Goal: Information Seeking & Learning: Learn about a topic

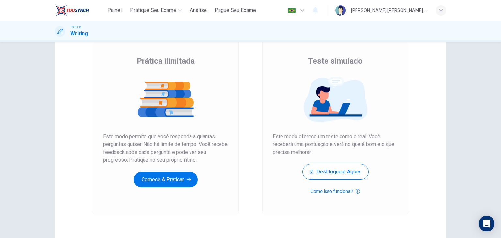
scroll to position [46, 0]
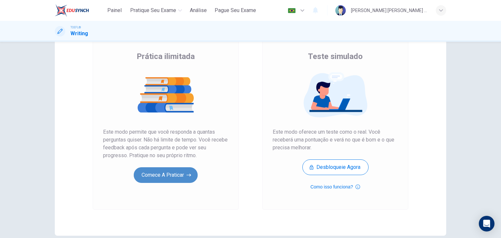
click at [168, 182] on button "Comece a praticar" at bounding box center [166, 175] width 64 height 16
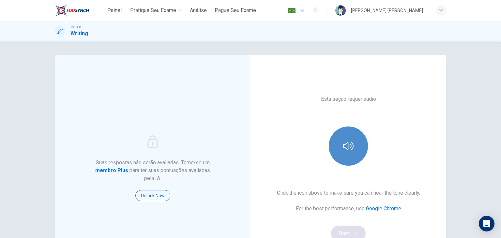
click at [344, 146] on icon "button" at bounding box center [348, 146] width 10 height 10
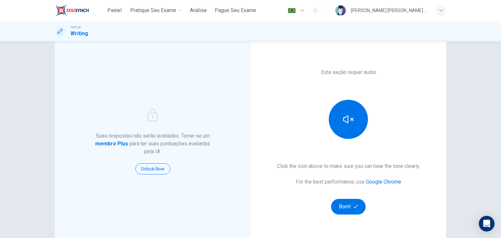
scroll to position [27, 0]
click at [342, 206] on button "Bom!" at bounding box center [348, 207] width 35 height 16
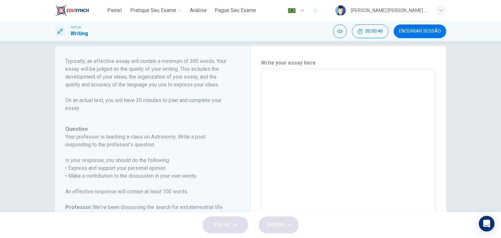
scroll to position [0, 0]
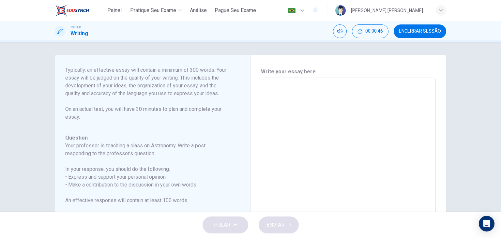
click at [280, 84] on textarea at bounding box center [348, 186] width 166 height 207
type textarea "A"
type textarea "x"
type textarea "Al"
type textarea "x"
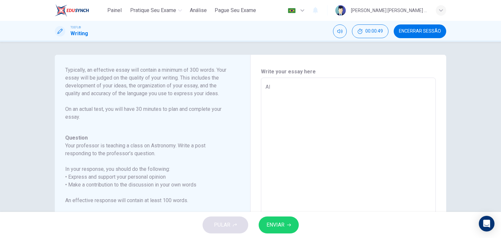
type textarea "Alt"
type textarea "x"
type textarea "Alth"
type textarea "x"
type textarea "Altho"
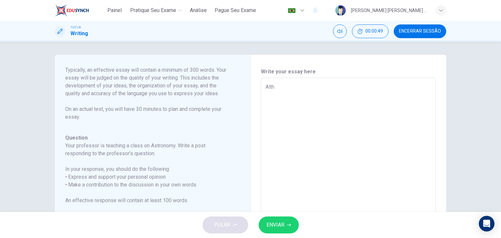
type textarea "x"
type textarea "Althou"
type textarea "x"
type textarea "Althoug"
type textarea "x"
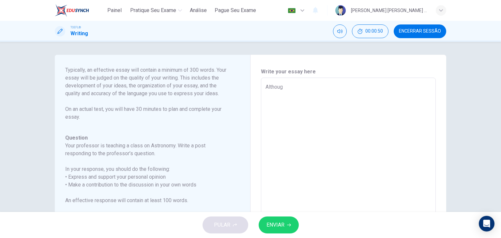
type textarea "Although"
type textarea "x"
type textarea "Although"
type textarea "x"
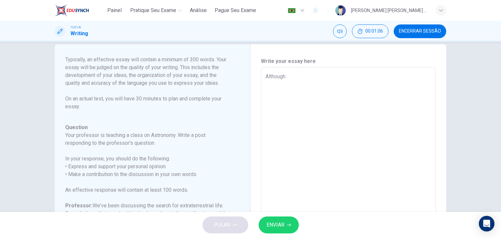
scroll to position [12, 0]
type textarea "Although I"
type textarea "x"
type textarea "Although I"
type textarea "x"
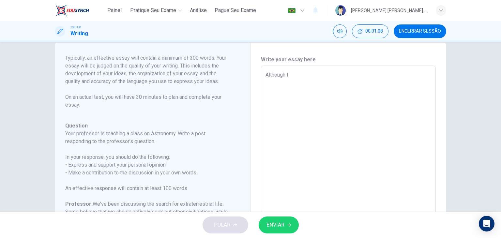
type textarea "Although I a"
type textarea "x"
type textarea "Although I ag"
type textarea "x"
type textarea "Although I agr"
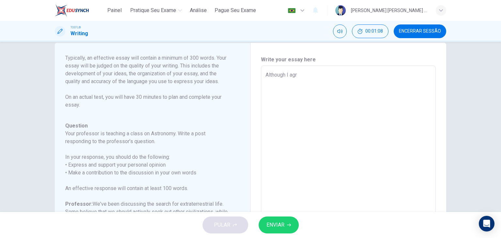
type textarea "x"
type textarea "Although I agre"
type textarea "x"
type textarea "Although I agr"
type textarea "x"
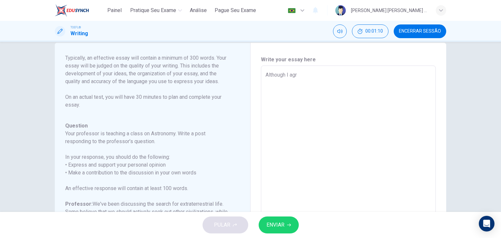
type textarea "Although I ag"
type textarea "x"
type textarea "Although I a"
type textarea "x"
type textarea "Although I"
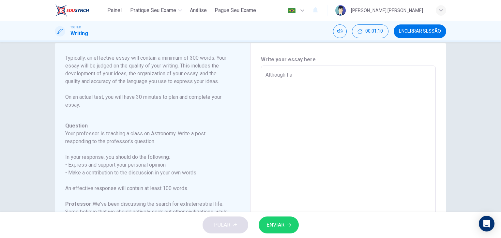
type textarea "x"
type textarea "Although I u"
type textarea "x"
type textarea "Although I un"
type textarea "x"
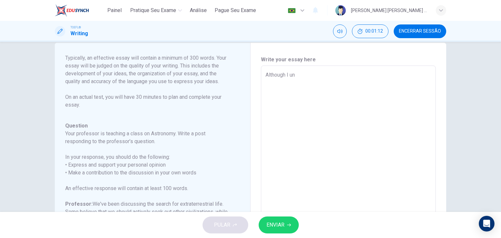
type textarea "Although I und"
type textarea "x"
type textarea "Although I unde"
type textarea "x"
type textarea "Although I under"
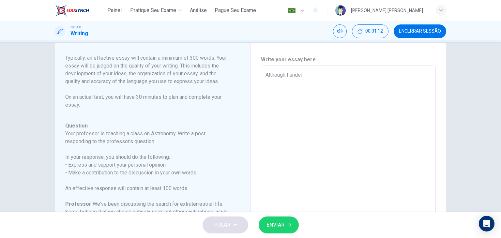
type textarea "x"
type textarea "Although I unders"
type textarea "x"
type textarea "Although I underst"
type textarea "x"
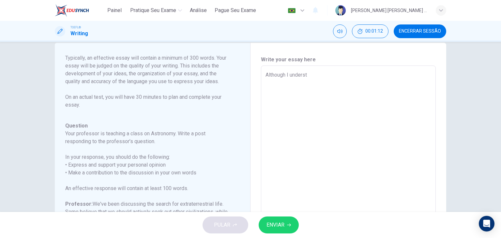
type textarea "Although I understa"
type textarea "x"
type textarea "Although I understan"
type textarea "x"
type textarea "Although I understand"
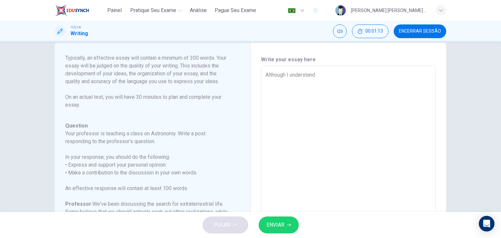
type textarea "x"
type textarea "Although I understand"
type textarea "x"
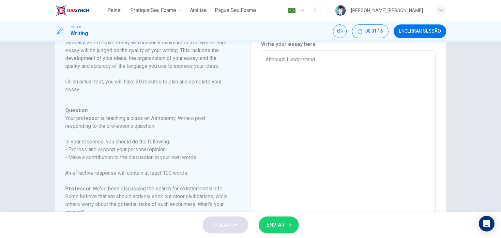
scroll to position [0, 0]
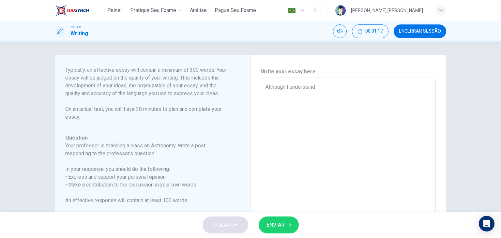
type textarea "Although I understand A"
type textarea "x"
type textarea "Although I understand Ar"
type textarea "x"
type textarea "Although I understand Ari"
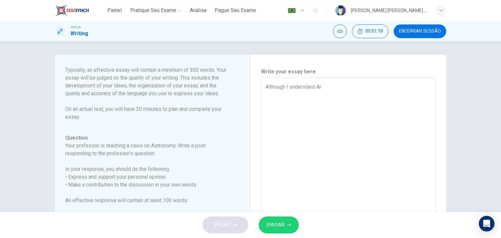
type textarea "x"
type textarea "Although I understand Aria"
type textarea "x"
type textarea "Although I understand Aria"
type textarea "x"
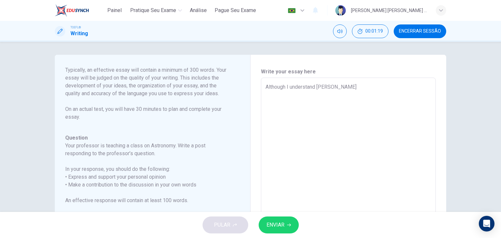
type textarea "Although I understand Aria pe"
type textarea "x"
type textarea "Although I understand Aria per"
type textarea "x"
type textarea "Although I understand Aria pers"
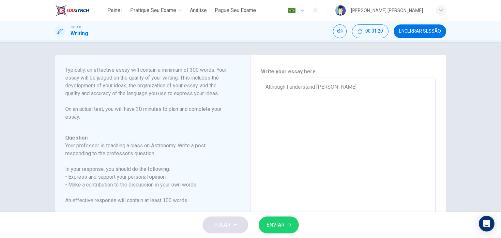
type textarea "x"
type textarea "Although I understand Aria persp"
type textarea "x"
type textarea "Although I understand Aria perspe"
type textarea "x"
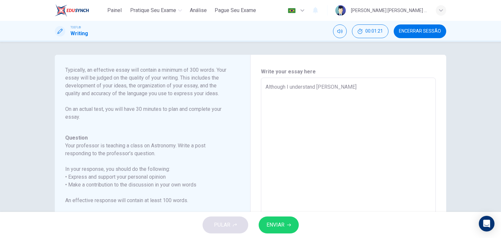
type textarea "Although I understand Aria perspec"
type textarea "x"
type textarea "Although I understand Aria perspect"
type textarea "x"
type textarea "Although I understand Aria perspecti"
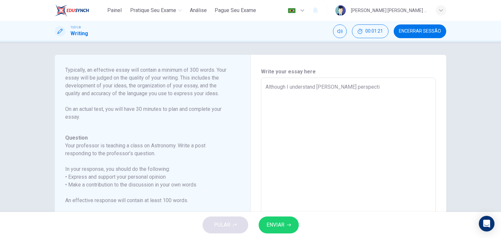
type textarea "x"
type textarea "Although I understand Aria perspectiv"
type textarea "x"
type textarea "Although I understand Aria perspective"
type textarea "x"
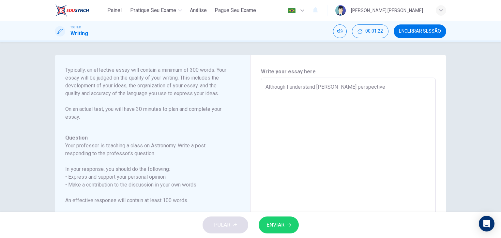
type textarea "Although I understand Aria perspective"
type textarea "x"
type textarea "Although I understand Aria perspective a"
type textarea "x"
type textarea "Although I understand Aria perspective ab"
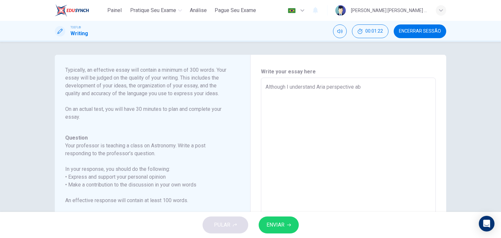
type textarea "x"
type textarea "Although I understand Aria perspective abo"
type textarea "x"
type textarea "Although I understand Aria perspective abou"
type textarea "x"
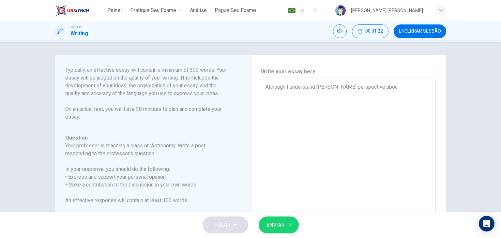
type textarea "Although I understand Aria perspective about"
type textarea "x"
type textarea "Although I understand Aria perspective about"
type textarea "x"
type textarea "Although I understand Aria perspective about t"
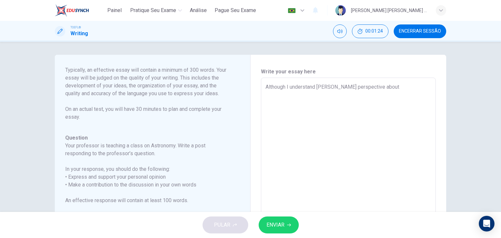
type textarea "x"
type textarea "Although I understand Aria perspective about th"
type textarea "x"
type textarea "Although I understand Aria perspective about the"
type textarea "x"
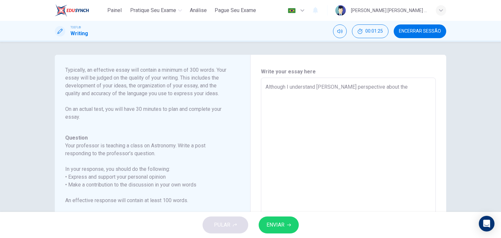
type textarea "Although I understand Aria perspective about the"
type textarea "x"
type textarea "Although I understand Aria perspective about the p"
type textarea "x"
type textarea "Although I understand Aria perspective about the po"
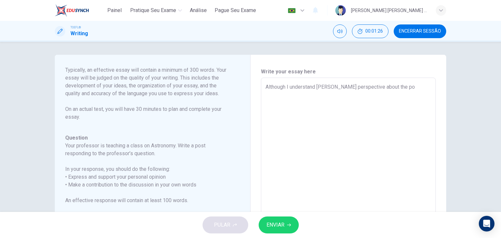
type textarea "x"
type textarea "Although I understand Aria perspective about the pot"
type textarea "x"
type textarea "Although I understand Aria perspective about the pote"
type textarea "x"
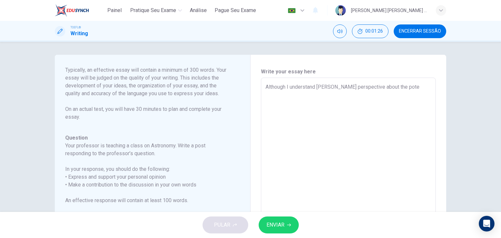
type textarea "Although I understand Aria perspective about the poten"
type textarea "x"
type textarea "Although I understand Aria perspective about the potent"
type textarea "x"
type textarea "Although I understand Aria perspective about the potenti"
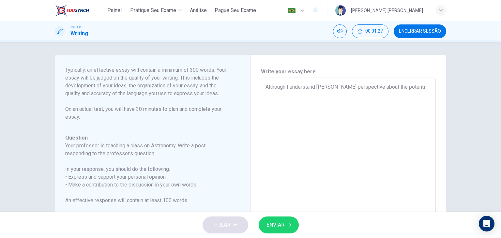
type textarea "x"
type textarea "Although I understand Aria perspective about the potentia"
type textarea "x"
type textarea "Although I understand Aria perspective about the potential"
type textarea "x"
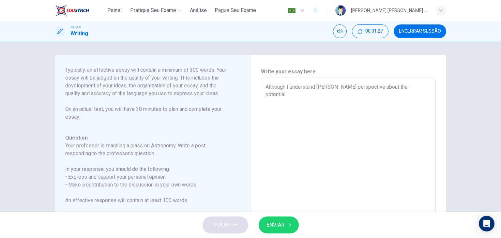
type textarea "Although I understand Aria perspective about the potential"
type textarea "x"
type textarea "Although I understand Aria perspective about the potential r"
type textarea "x"
type textarea "Although I understand Aria perspective about the potential ri"
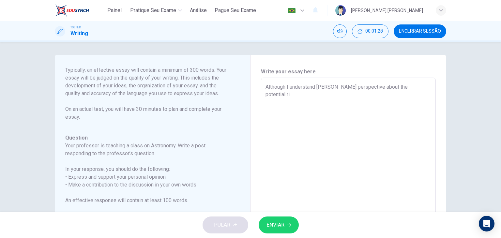
type textarea "x"
type textarea "Although I understand Aria perspective about the potential ris"
type textarea "x"
type textarea "Although I understand Aria perspective about the potential risk"
type textarea "x"
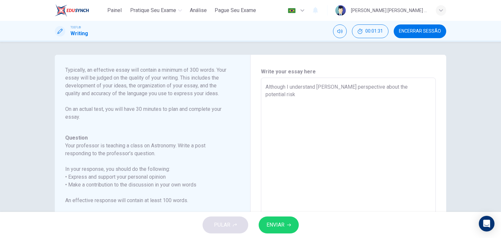
type textarea "Although I understand Aria perspective about the potential risks"
type textarea "x"
type textarea "Although I understand Aria perspective about the potential risks,"
type textarea "x"
type textarea "Although I understand Aria perspective about the potential risks,"
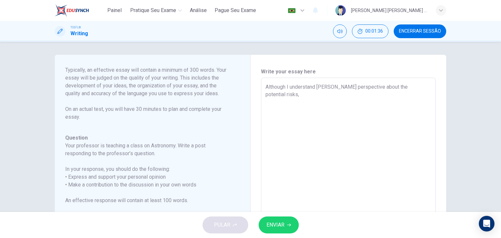
type textarea "x"
type textarea "Although I understand Aria perspective about the potential risks, I"
type textarea "x"
type textarea "Although I understand Aria perspective about the potential risks, I"
type textarea "x"
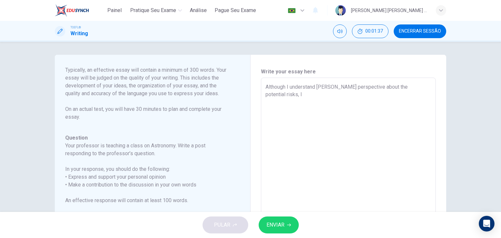
type textarea "Although I understand Aria perspective about the potential risks, I a"
type textarea "x"
type textarea "Although I understand Aria perspective about the potential risks, I ag"
type textarea "x"
type textarea "Although I understand Aria perspective about the potential risks, I agr"
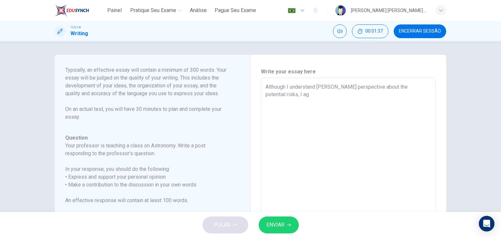
type textarea "x"
type textarea "Although I understand Aria perspective about the potential risks, I agre"
type textarea "x"
type textarea "Although I understand Aria perspective about the potential risks, I agre"
type textarea "x"
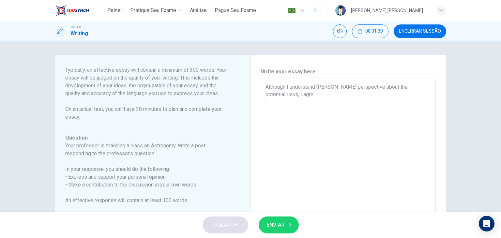
type textarea "Although I understand Aria perspective about the potential risks, I agre"
type textarea "x"
type textarea "Although I understand Aria perspective about the potential risks, I agree"
type textarea "x"
type textarea "Although I understand Aria perspective about the potential risks, I agree"
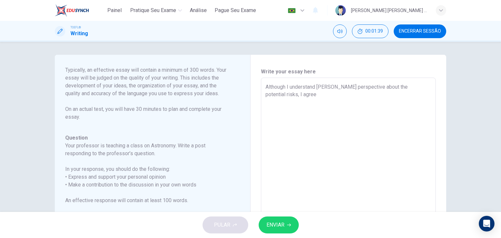
type textarea "x"
type textarea "Although I understand Aria perspective about the potential risks, I agree w"
type textarea "x"
type textarea "Although I understand Aria perspective about the potential risks, I agree wi"
type textarea "x"
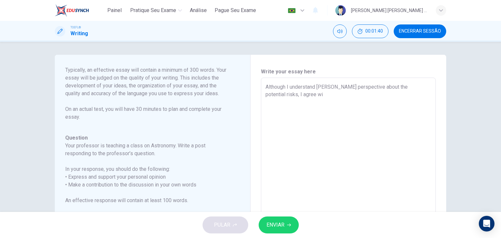
type textarea "Although I understand Aria perspective about the potential risks, I agree wit"
type textarea "x"
type textarea "Although I understand Aria perspective about the potential risks, I agree with"
type textarea "x"
type textarea "Although I understand Aria perspective about the potential risks, I agree with"
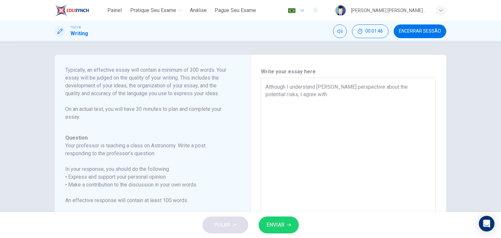
type textarea "x"
type textarea "Although I understand Aria perspective about the potential risks, I agree with L"
type textarea "x"
type textarea "Although I understand Aria perspective about the potential risks, I agree with …"
type textarea "x"
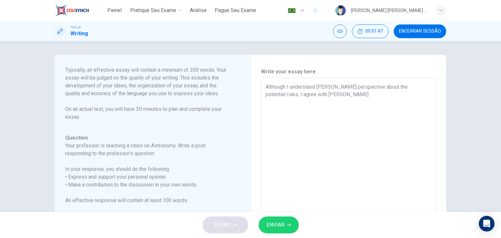
type textarea "Although I understand Aria perspective about the potential risks, I agree with …"
type textarea "x"
type textarea "Although I understand Aria perspective about the potential risks, I agree with …"
type textarea "x"
click at [414, 86] on textarea "Although I understand Aria perspective about the potential risks, I agree with …" at bounding box center [348, 186] width 166 height 207
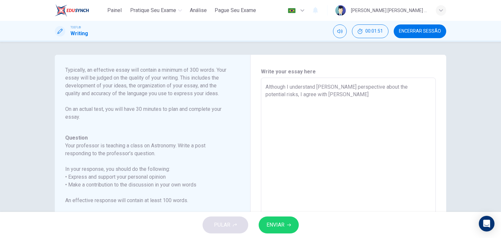
type textarea "Although I understand Aria perspective about the potential risks, I agree with …"
type textarea "x"
type textarea "Although I understand Aria perspective about the potential risks, I p agree wit…"
type textarea "x"
type textarea "Although I understand Aria perspective about the potential risks, I pa agree wi…"
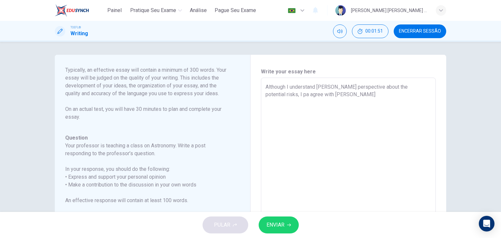
type textarea "x"
type textarea "Although I understand Aria perspective about the potential risks, I par agree w…"
type textarea "x"
type textarea "Although I understand Aria perspective about the potential risks, I part agree …"
type textarea "x"
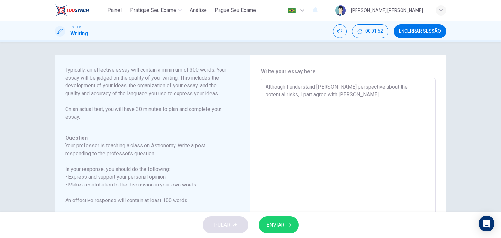
type textarea "Although I understand Aria perspective about the potential risks, I parti agree…"
type textarea "x"
type textarea "Although I understand Aria perspective about the potential risks, I partia agre…"
type textarea "x"
type textarea "Although I understand Aria perspective about the potential risks, I partial agr…"
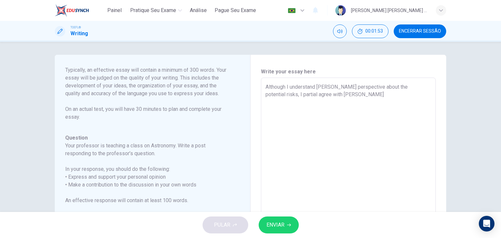
type textarea "x"
click at [321, 96] on textarea "Although I understand Aria perspective about the potential risks, I partialy ag…" at bounding box center [348, 186] width 166 height 207
click at [326, 96] on textarea "Although I understand Aria perspective about the potential risks, I partially a…" at bounding box center [348, 186] width 166 height 207
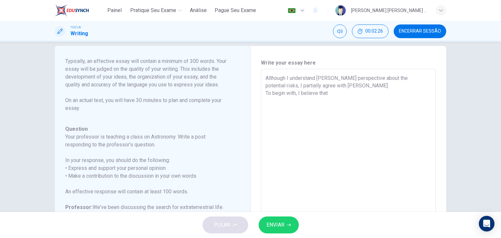
scroll to position [7, 0]
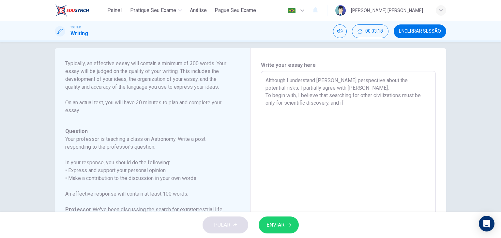
click at [344, 104] on textarea "Although I understand Aria perspective about the potential risks, I partially a…" at bounding box center [348, 180] width 166 height 207
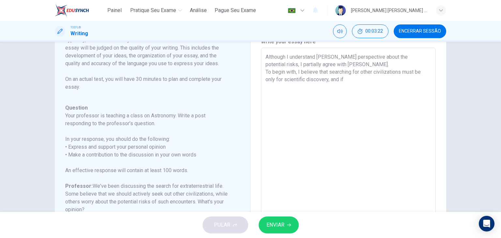
scroll to position [31, 0]
click at [416, 79] on textarea "Although I understand Aria perspective about the potential risks, I partially a…" at bounding box center [348, 155] width 166 height 207
click at [295, 87] on textarea "Although I understand Aria perspective about the potential risks, I partially a…" at bounding box center [348, 155] width 166 height 207
click at [333, 86] on textarea "Although I understand Aria perspective about the potential risks, I partially a…" at bounding box center [348, 155] width 166 height 207
click at [351, 85] on textarea "Although I understand Aria perspective about the potential risks, I partially a…" at bounding box center [348, 155] width 166 height 207
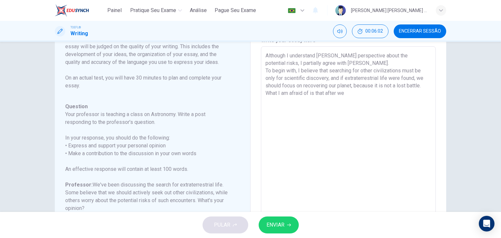
click at [345, 94] on textarea "Although I understand Aria perspective about the potential risks, I partially a…" at bounding box center [348, 155] width 166 height 207
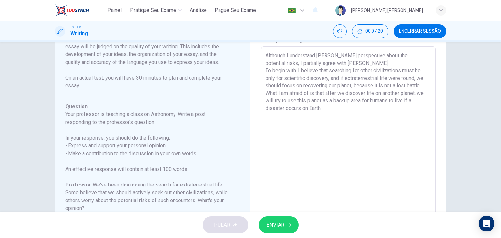
click at [325, 106] on textarea "Although I understand Aria perspective about the potential risks, I partially a…" at bounding box center [348, 155] width 166 height 207
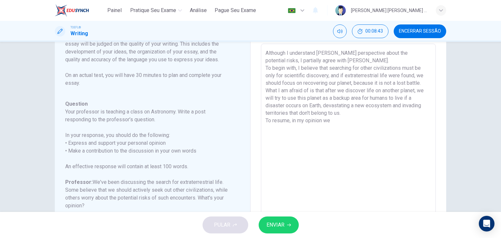
scroll to position [33, 0]
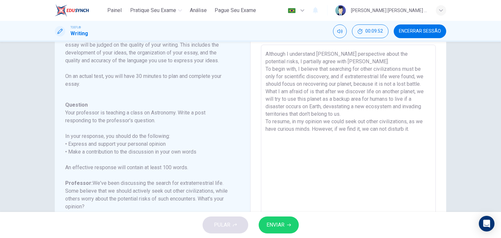
click at [323, 122] on textarea "Although I understand Aria perspective about the potential risks, I partially a…" at bounding box center [348, 153] width 166 height 207
drag, startPoint x: 264, startPoint y: 53, endPoint x: 425, endPoint y: 128, distance: 177.1
click at [425, 128] on textarea "Although I understand Aria perspective about the potential risks, I partially a…" at bounding box center [348, 153] width 166 height 207
click at [410, 149] on textarea "Although I understand Aria perspective about the potential risks, I partially a…" at bounding box center [348, 153] width 166 height 207
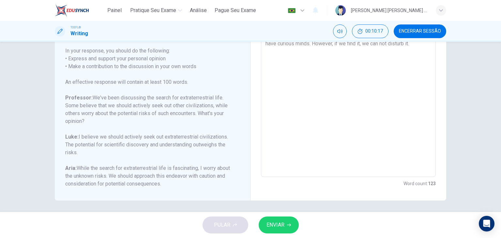
scroll to position [120, 0]
click at [280, 226] on span "ENVIAR" at bounding box center [275, 224] width 18 height 9
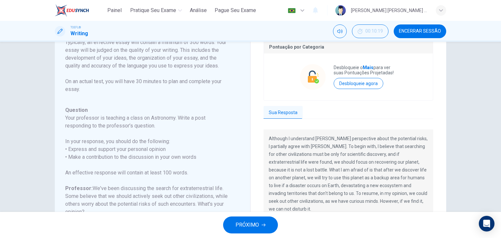
scroll to position [27, 0]
click at [258, 220] on button "PRÓXIMO" at bounding box center [250, 225] width 55 height 17
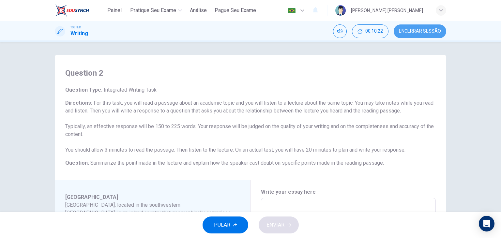
click at [419, 34] on span "Encerrar Sessão" at bounding box center [420, 31] width 42 height 5
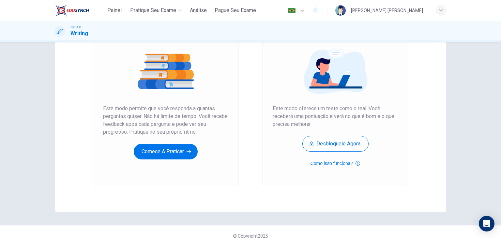
scroll to position [77, 0]
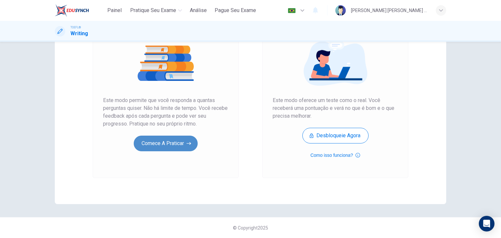
click at [167, 144] on button "Comece a praticar" at bounding box center [166, 144] width 64 height 16
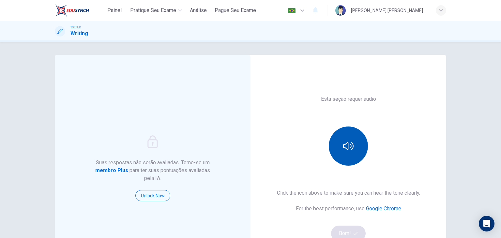
click at [350, 148] on icon "button" at bounding box center [348, 146] width 10 height 10
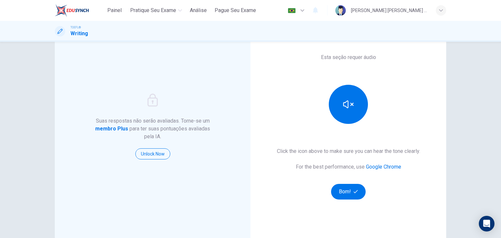
scroll to position [57, 0]
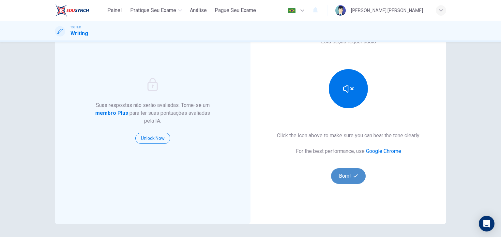
click at [343, 173] on button "Bom!" at bounding box center [348, 176] width 35 height 16
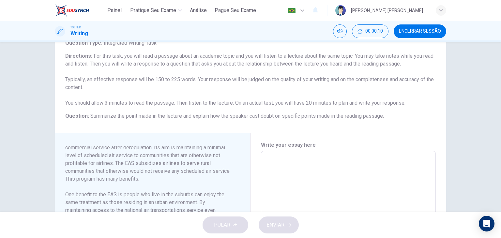
scroll to position [0, 0]
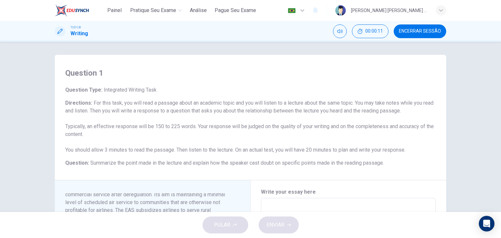
click at [411, 32] on span "Encerrar Sessão" at bounding box center [420, 31] width 42 height 5
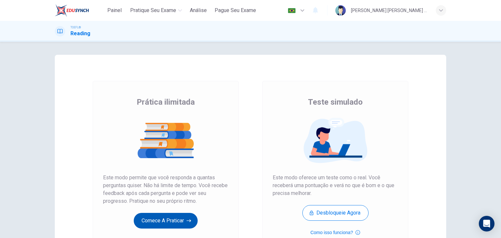
click at [156, 218] on button "Comece a praticar" at bounding box center [166, 221] width 64 height 16
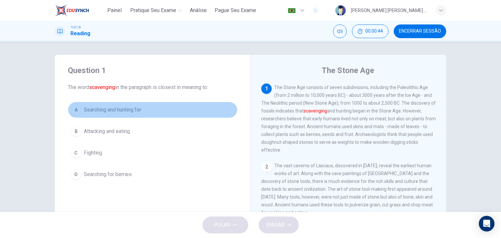
click at [80, 110] on button "A Searching and hunting for" at bounding box center [153, 110] width 170 height 16
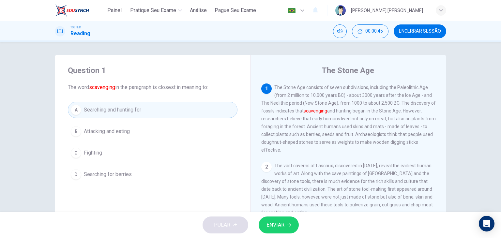
click at [286, 224] on button "ENVIAR" at bounding box center [279, 225] width 40 height 17
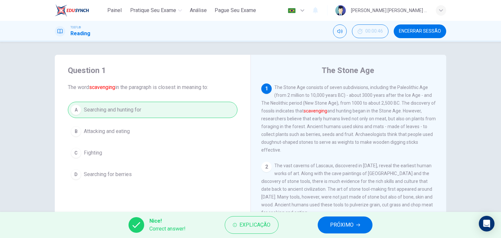
click at [353, 223] on span "PRÓXIMO" at bounding box center [341, 224] width 23 height 9
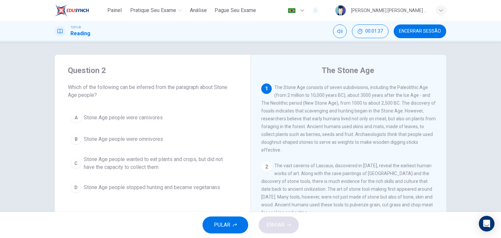
click at [76, 138] on div "B" at bounding box center [76, 139] width 10 height 10
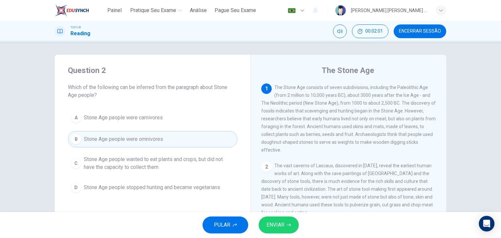
click at [280, 226] on span "ENVIAR" at bounding box center [275, 224] width 18 height 9
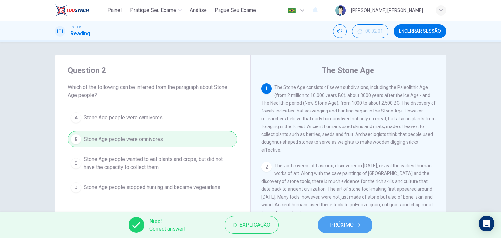
click at [337, 227] on span "PRÓXIMO" at bounding box center [341, 224] width 23 height 9
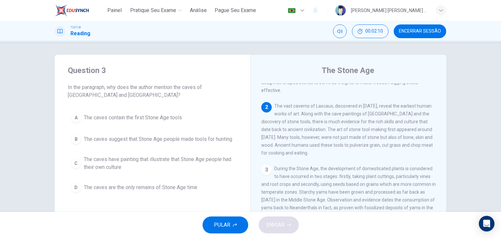
scroll to position [62, 0]
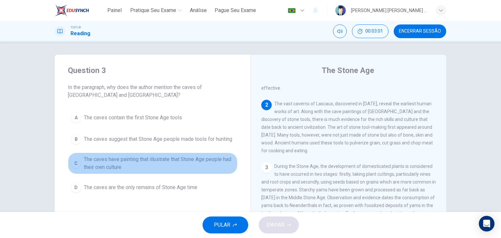
click at [92, 163] on span "The caves have painting that illustrate that Stone Age people had their own cul…" at bounding box center [159, 164] width 151 height 16
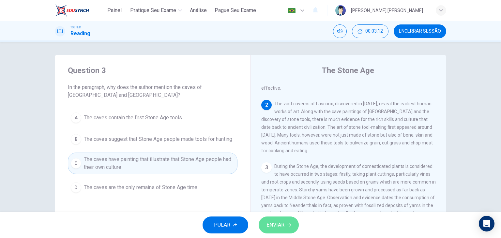
click at [289, 226] on icon "button" at bounding box center [289, 225] width 4 height 4
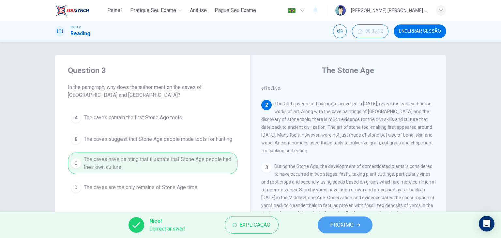
click at [333, 223] on span "PRÓXIMO" at bounding box center [341, 224] width 23 height 9
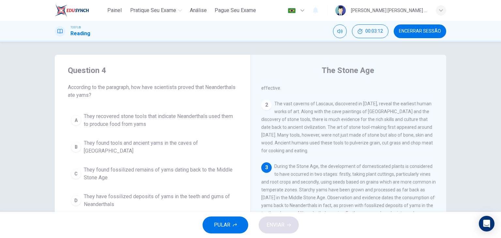
scroll to position [103, 0]
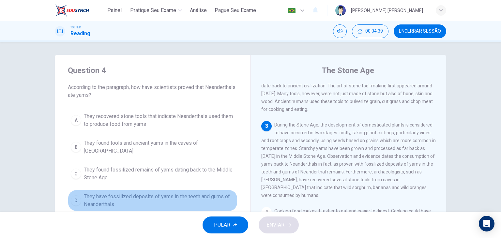
click at [75, 195] on div "D" at bounding box center [76, 200] width 10 height 10
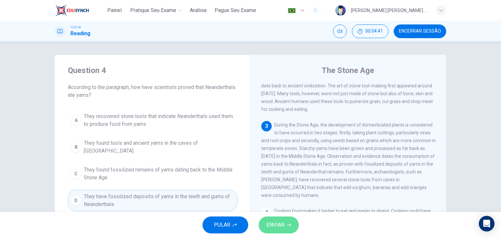
click at [279, 226] on span "ENVIAR" at bounding box center [275, 224] width 18 height 9
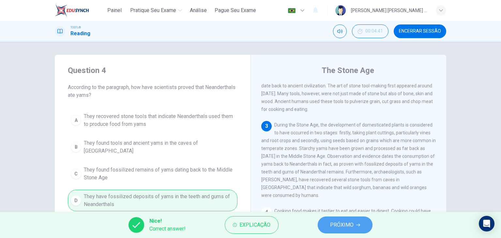
click at [334, 224] on span "PRÓXIMO" at bounding box center [341, 224] width 23 height 9
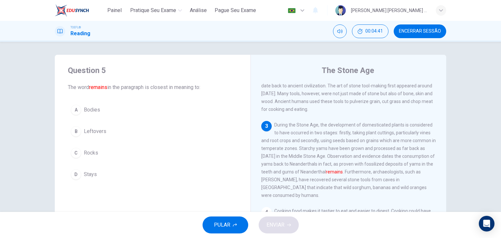
scroll to position [145, 0]
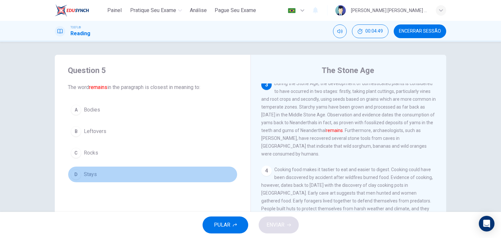
click at [73, 174] on div "D" at bounding box center [76, 174] width 10 height 10
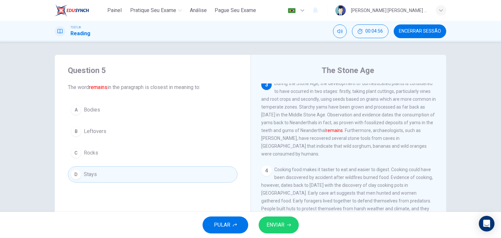
click at [273, 222] on span "ENVIAR" at bounding box center [275, 224] width 18 height 9
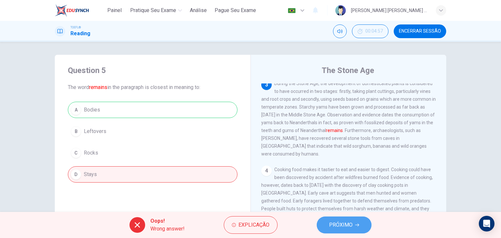
click at [340, 225] on span "PRÓXIMO" at bounding box center [340, 224] width 23 height 9
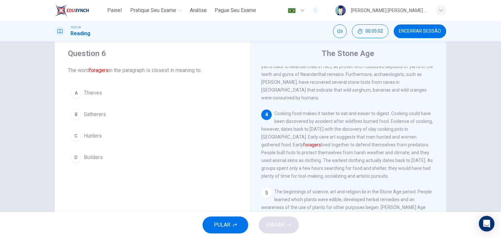
scroll to position [18, 0]
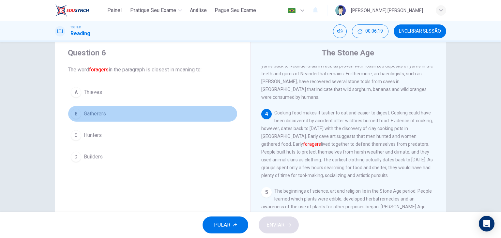
click at [74, 111] on div "B" at bounding box center [76, 114] width 10 height 10
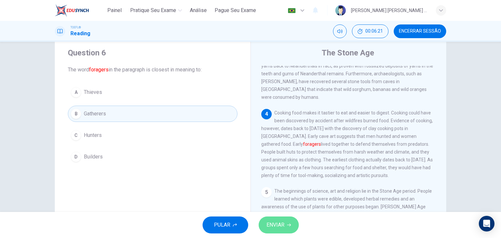
click at [282, 225] on span "ENVIAR" at bounding box center [275, 224] width 18 height 9
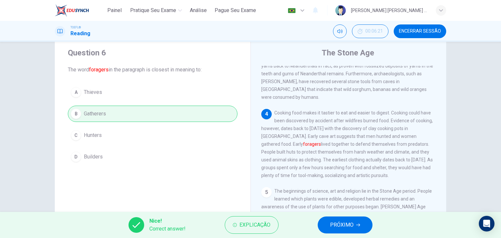
click at [347, 223] on span "PRÓXIMO" at bounding box center [341, 224] width 23 height 9
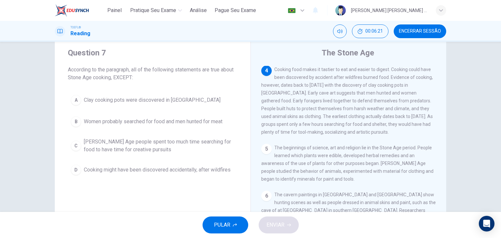
scroll to position [231, 0]
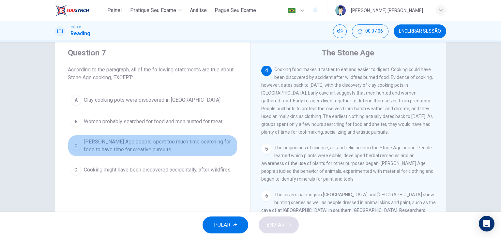
click at [190, 150] on span "[PERSON_NAME] Age people spent too much time searching for food to have time fo…" at bounding box center [159, 146] width 151 height 16
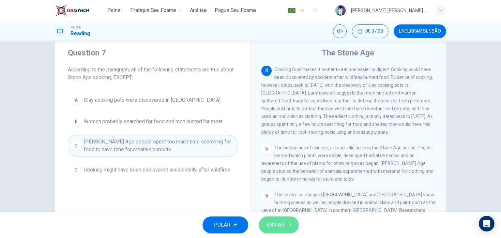
click at [284, 224] on button "ENVIAR" at bounding box center [279, 225] width 40 height 17
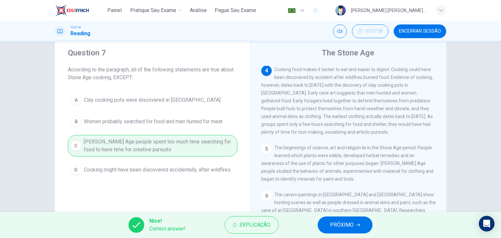
click at [335, 223] on span "PRÓXIMO" at bounding box center [341, 224] width 23 height 9
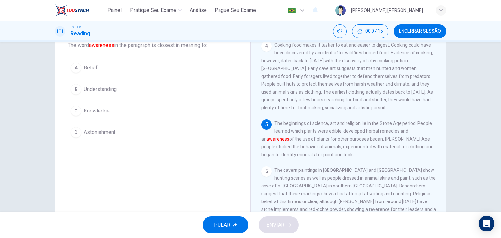
scroll to position [43, 0]
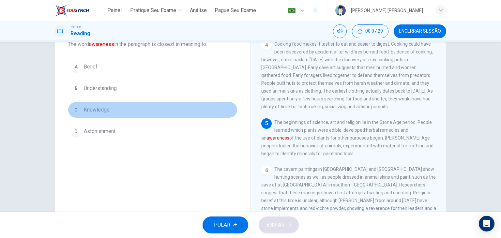
click at [75, 107] on div "C" at bounding box center [76, 110] width 10 height 10
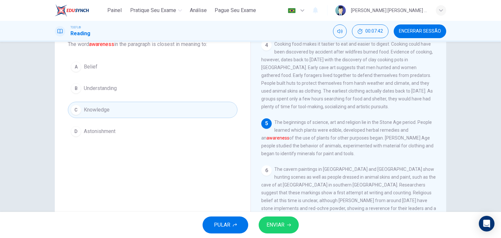
click at [276, 220] on span "ENVIAR" at bounding box center [275, 224] width 18 height 9
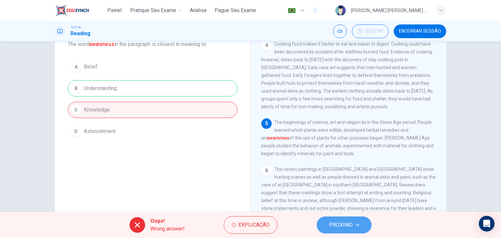
click at [357, 222] on button "PRÓXIMO" at bounding box center [344, 225] width 55 height 17
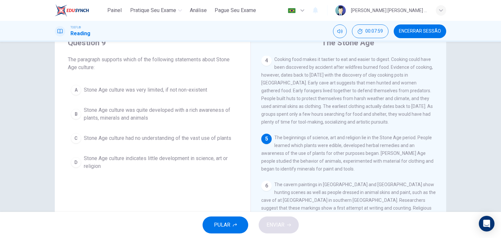
scroll to position [29, 0]
click at [176, 109] on span "Stone Age culture was quite developed with a rich awareness of plants, minerals…" at bounding box center [159, 113] width 151 height 16
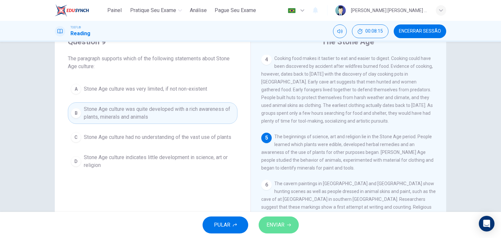
click at [283, 226] on span "ENVIAR" at bounding box center [275, 224] width 18 height 9
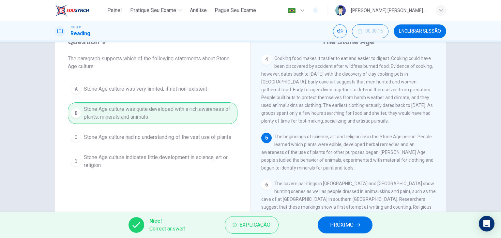
click at [331, 225] on span "PRÓXIMO" at bounding box center [341, 224] width 23 height 9
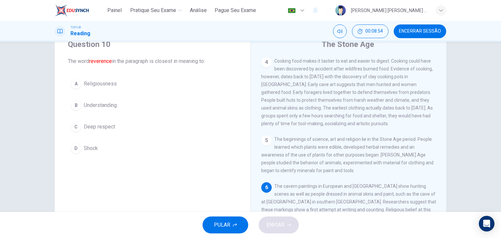
scroll to position [26, 0]
click at [74, 125] on div "C" at bounding box center [76, 127] width 10 height 10
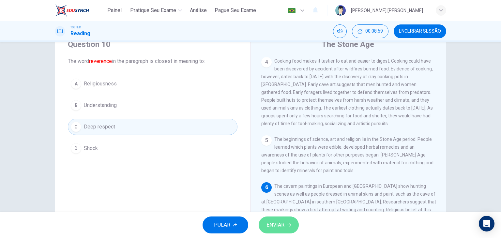
click at [281, 222] on span "ENVIAR" at bounding box center [275, 224] width 18 height 9
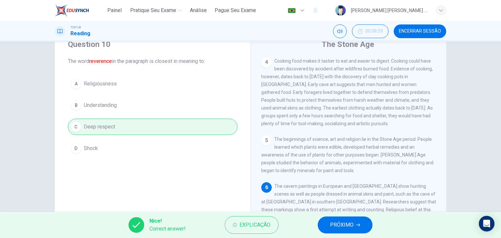
click at [339, 221] on span "PRÓXIMO" at bounding box center [341, 224] width 23 height 9
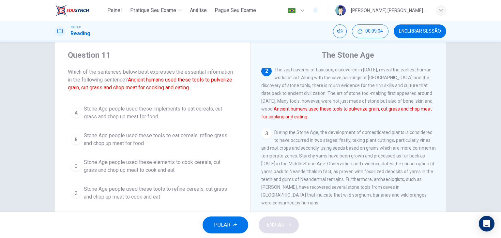
scroll to position [15, 0]
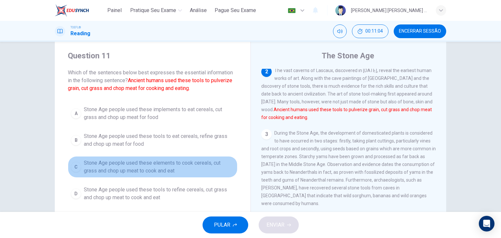
click at [128, 159] on span "Stone Age people used these elements to cook cereals, cut grass and chop up mea…" at bounding box center [159, 167] width 151 height 16
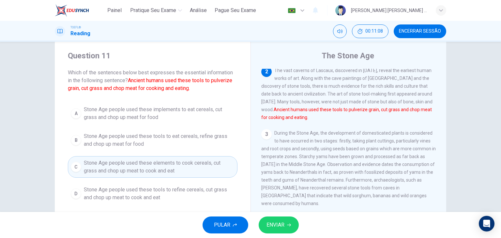
click at [283, 222] on span "ENVIAR" at bounding box center [275, 224] width 18 height 9
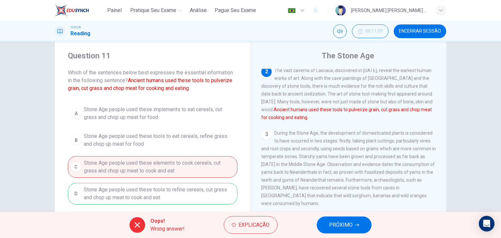
click at [342, 219] on button "PRÓXIMO" at bounding box center [344, 225] width 55 height 17
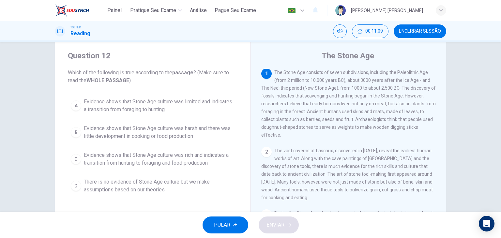
scroll to position [0, 0]
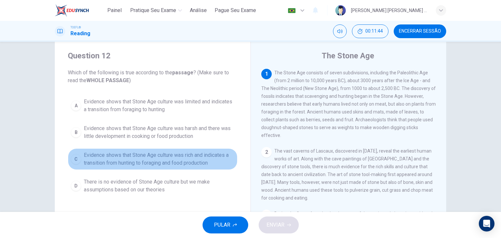
click at [190, 159] on span "Evidence shows that Stone Age culture was rich and indicates a transition from …" at bounding box center [159, 159] width 151 height 16
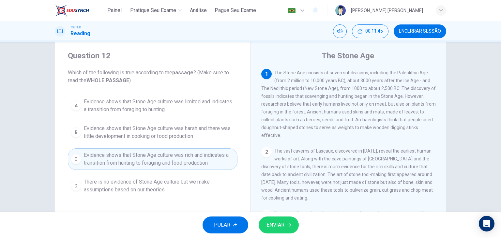
click at [289, 225] on icon "button" at bounding box center [289, 225] width 4 height 4
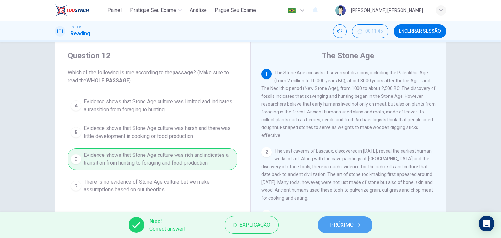
click at [344, 227] on span "PRÓXIMO" at bounding box center [341, 224] width 23 height 9
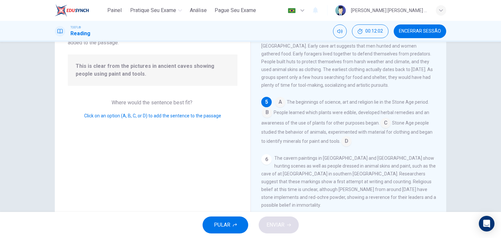
scroll to position [56, 0]
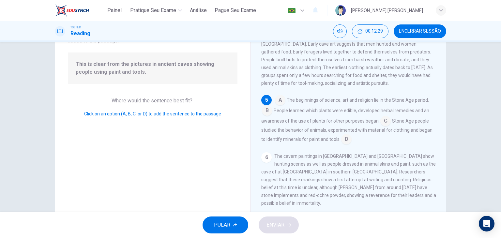
click at [342, 144] on input at bounding box center [346, 140] width 10 height 10
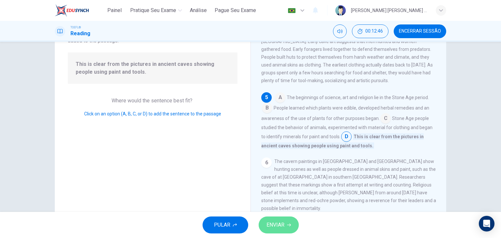
click at [273, 225] on span "ENVIAR" at bounding box center [275, 224] width 18 height 9
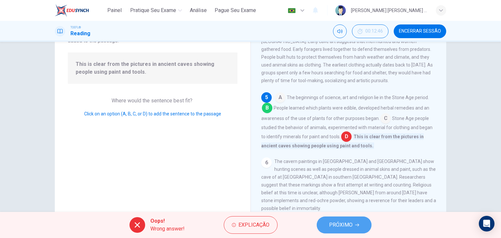
click at [348, 223] on span "PRÓXIMO" at bounding box center [340, 224] width 23 height 9
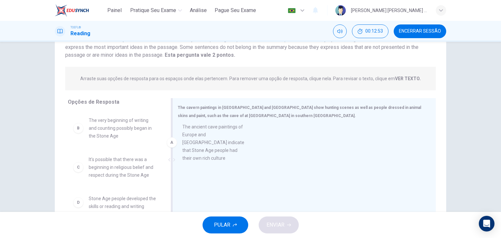
drag, startPoint x: 115, startPoint y: 138, endPoint x: 223, endPoint y: 145, distance: 108.2
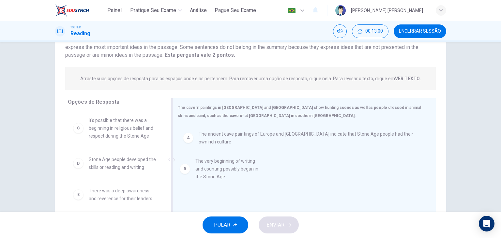
drag, startPoint x: 121, startPoint y: 130, endPoint x: 232, endPoint y: 172, distance: 118.1
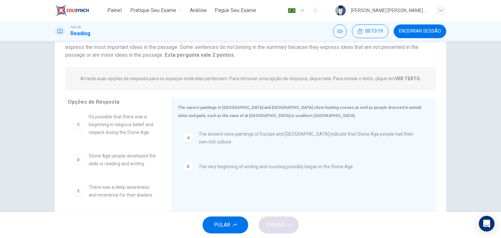
scroll to position [0, 0]
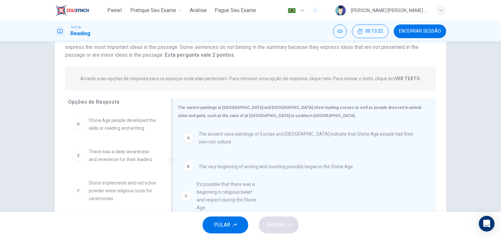
drag, startPoint x: 125, startPoint y: 130, endPoint x: 241, endPoint y: 195, distance: 132.6
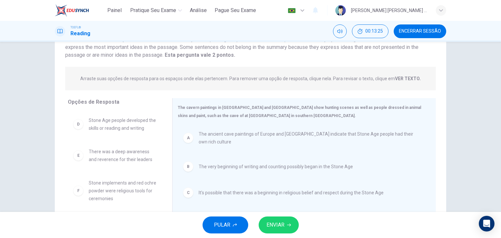
click at [282, 226] on span "ENVIAR" at bounding box center [275, 224] width 18 height 9
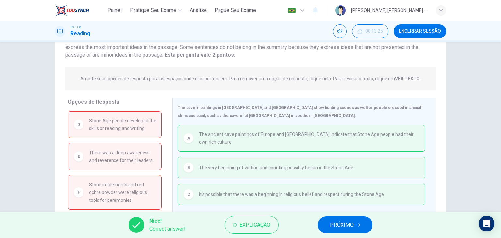
click at [336, 222] on span "PRÓXIMO" at bounding box center [341, 224] width 23 height 9
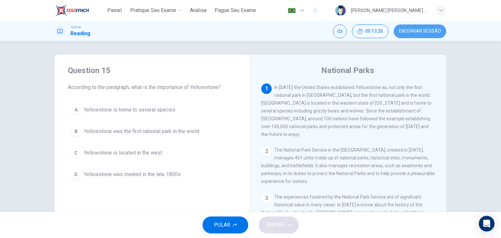
click at [414, 32] on span "Encerrar Sessão" at bounding box center [420, 31] width 42 height 5
